Goal: Information Seeking & Learning: Learn about a topic

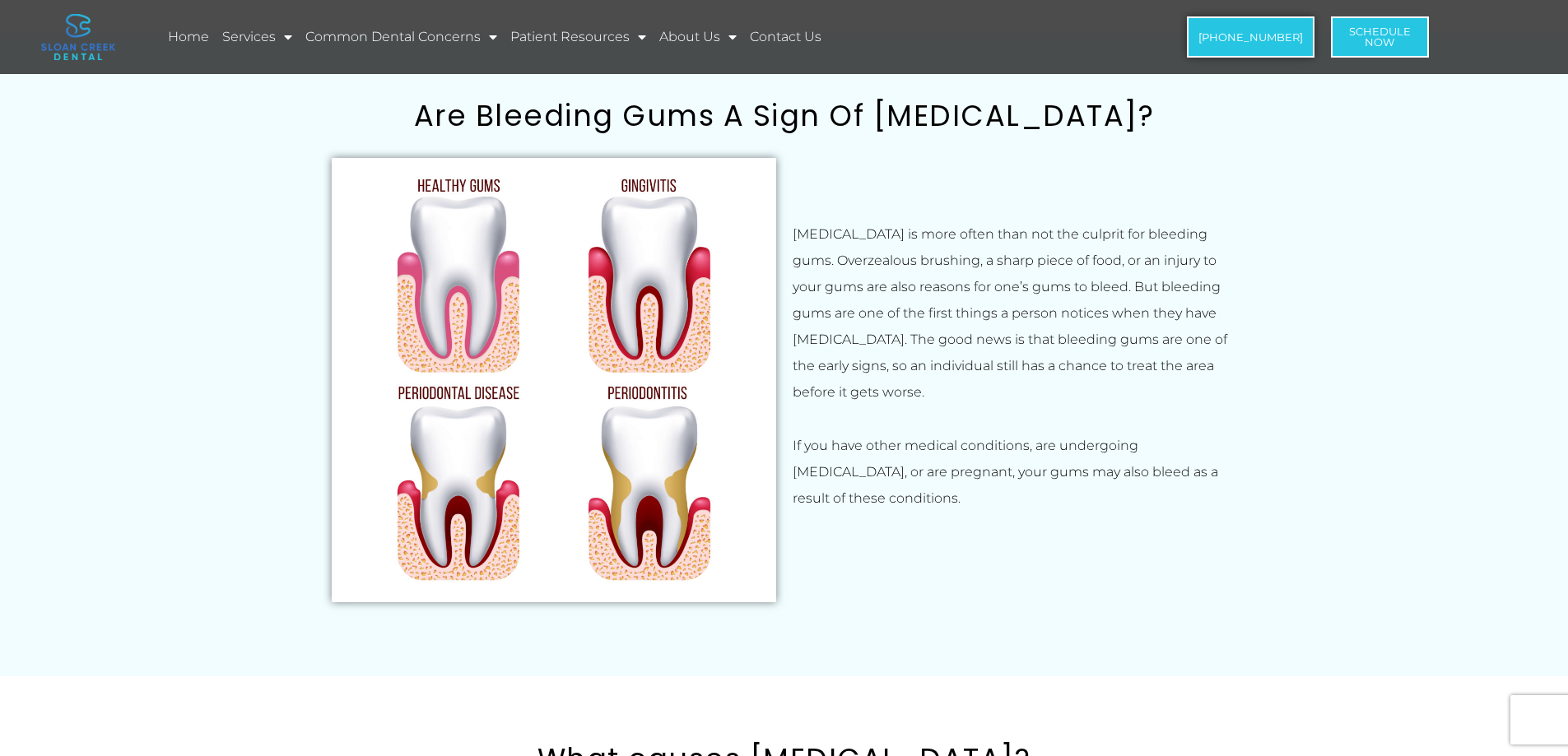
scroll to position [576, 0]
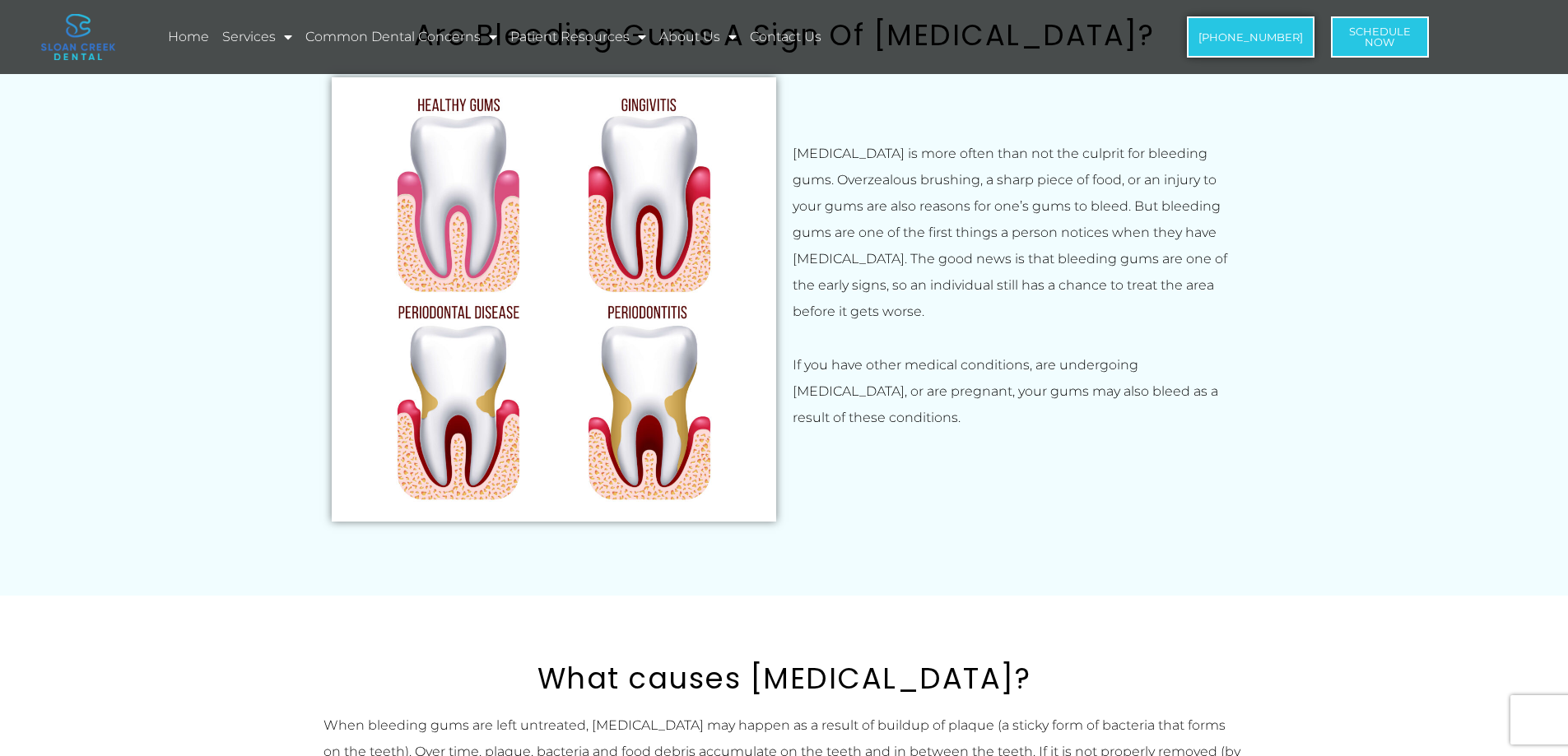
click at [633, 395] on img at bounding box center [554, 299] width 445 height 444
click at [601, 380] on img at bounding box center [554, 299] width 445 height 444
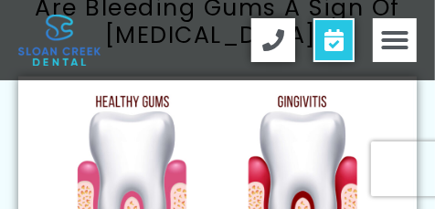
scroll to position [698, 0]
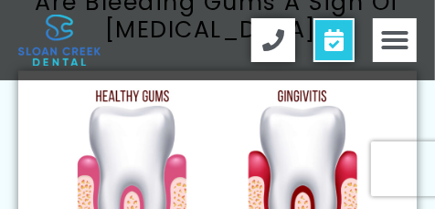
drag, startPoint x: 216, startPoint y: 126, endPoint x: 216, endPoint y: 73, distance: 53.0
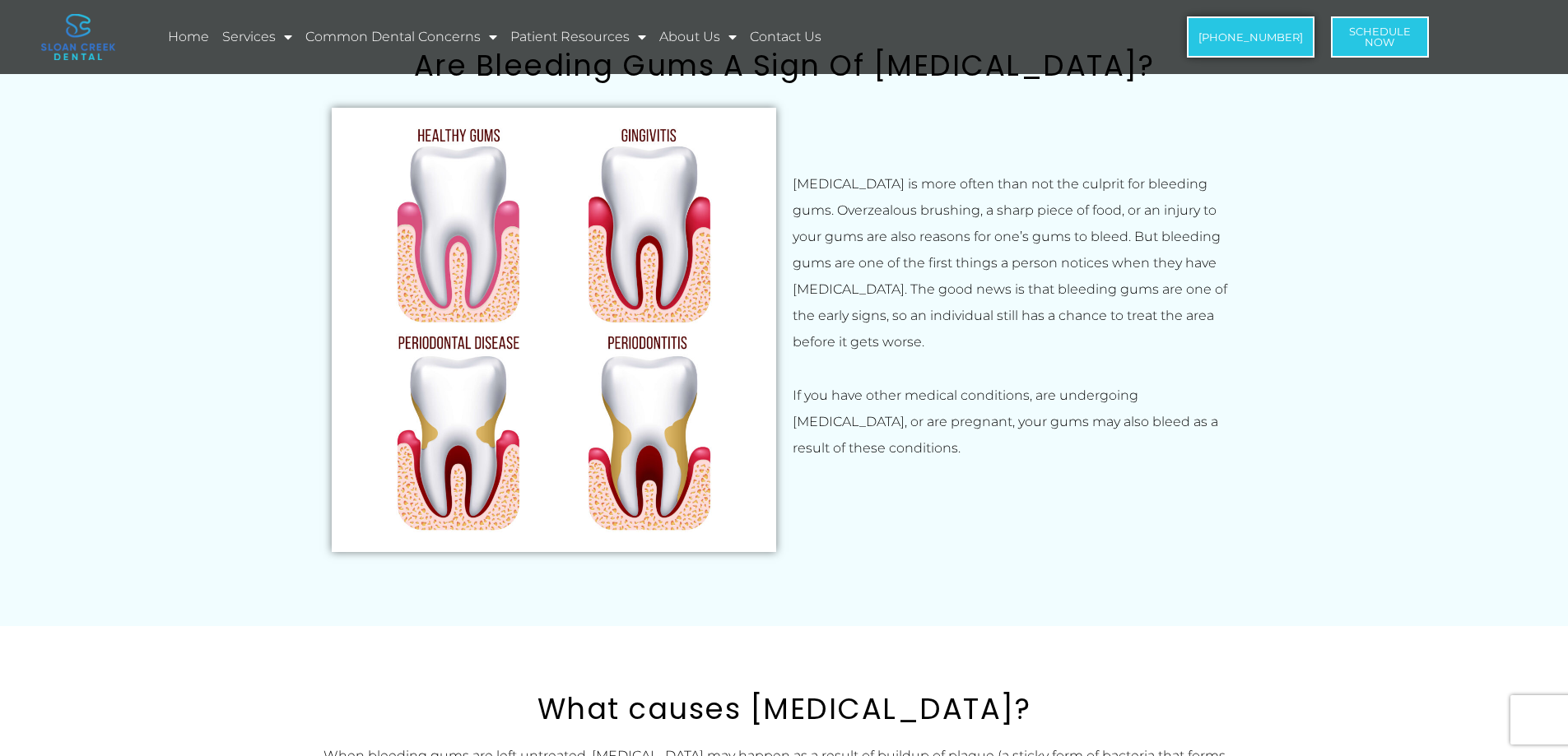
scroll to position [511, 0]
